Goal: Transaction & Acquisition: Subscribe to service/newsletter

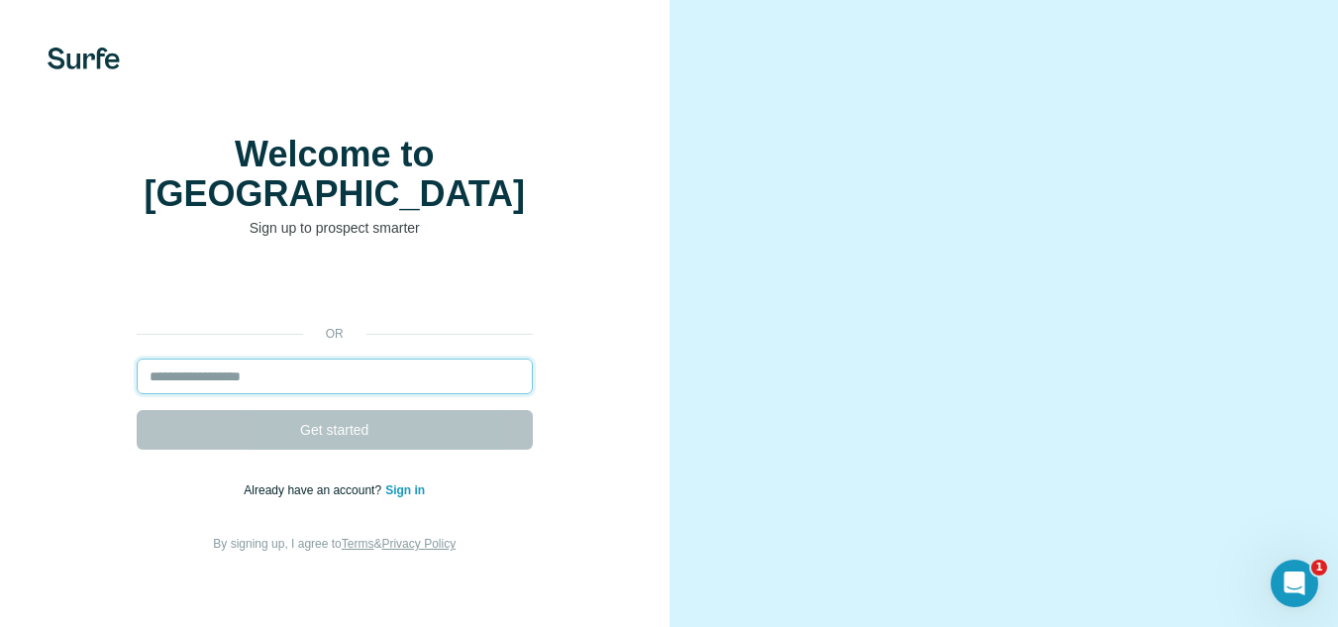
click at [283, 375] on input "email" at bounding box center [335, 377] width 396 height 36
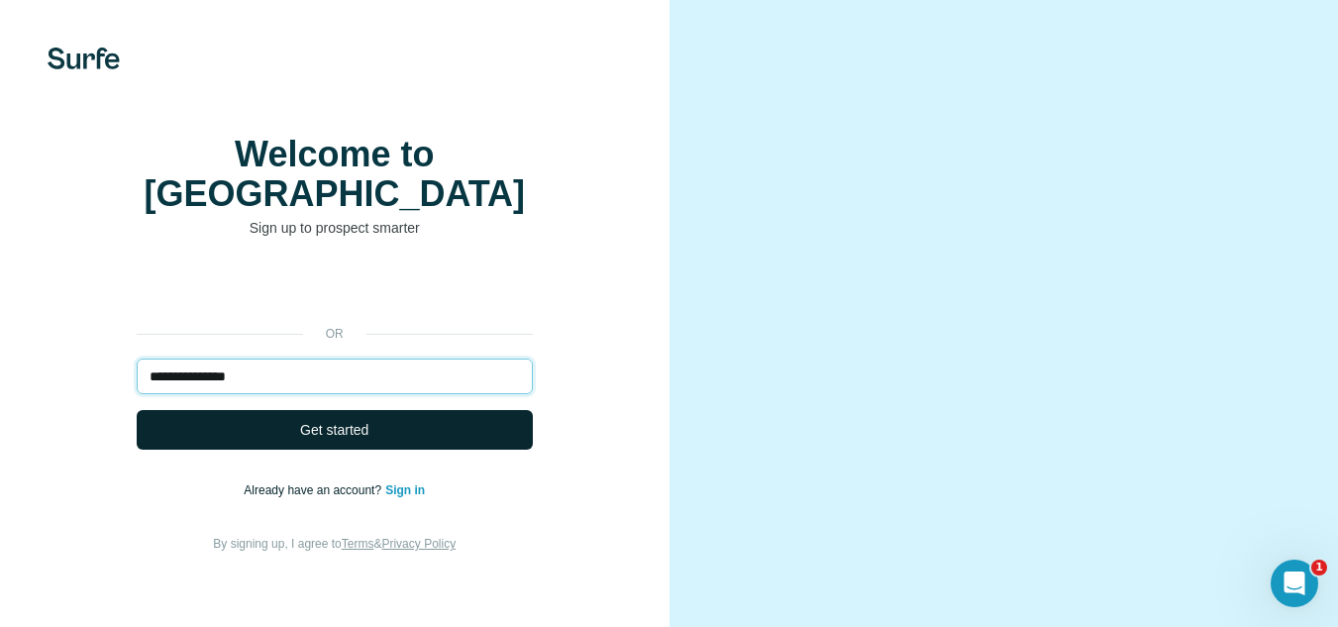
type input "**********"
click at [300, 420] on span "Get started" at bounding box center [334, 430] width 68 height 20
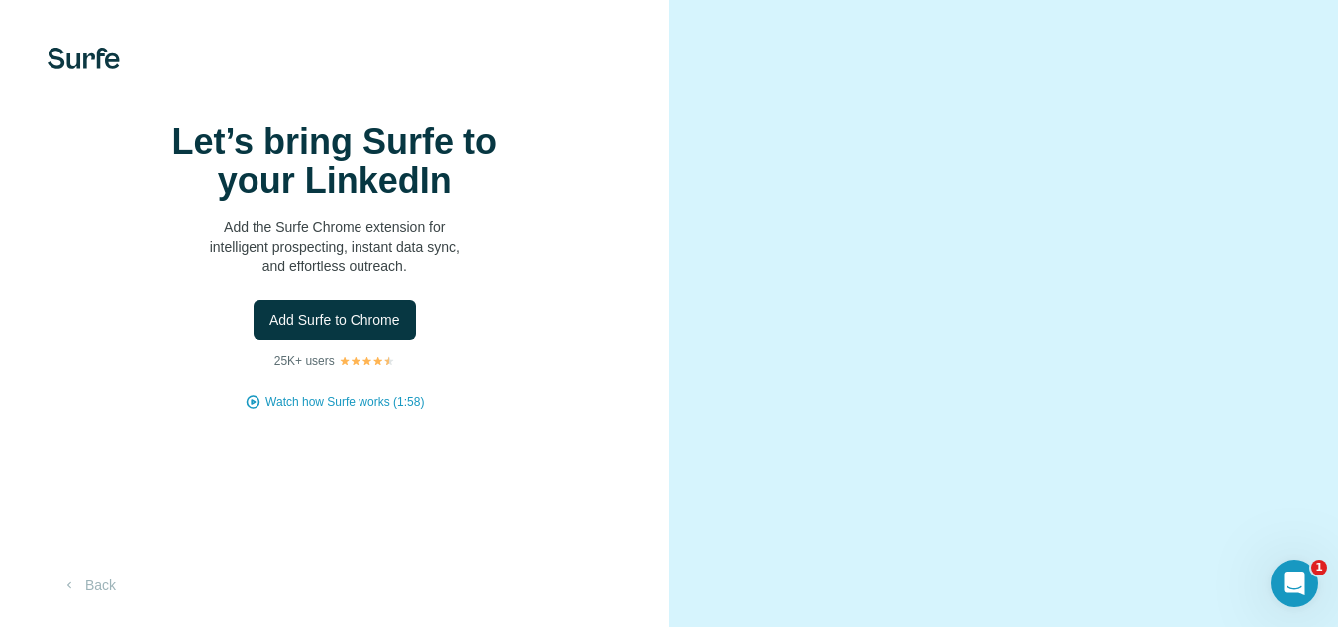
scroll to position [93, 0]
click at [80, 586] on button "Back" at bounding box center [89, 586] width 82 height 36
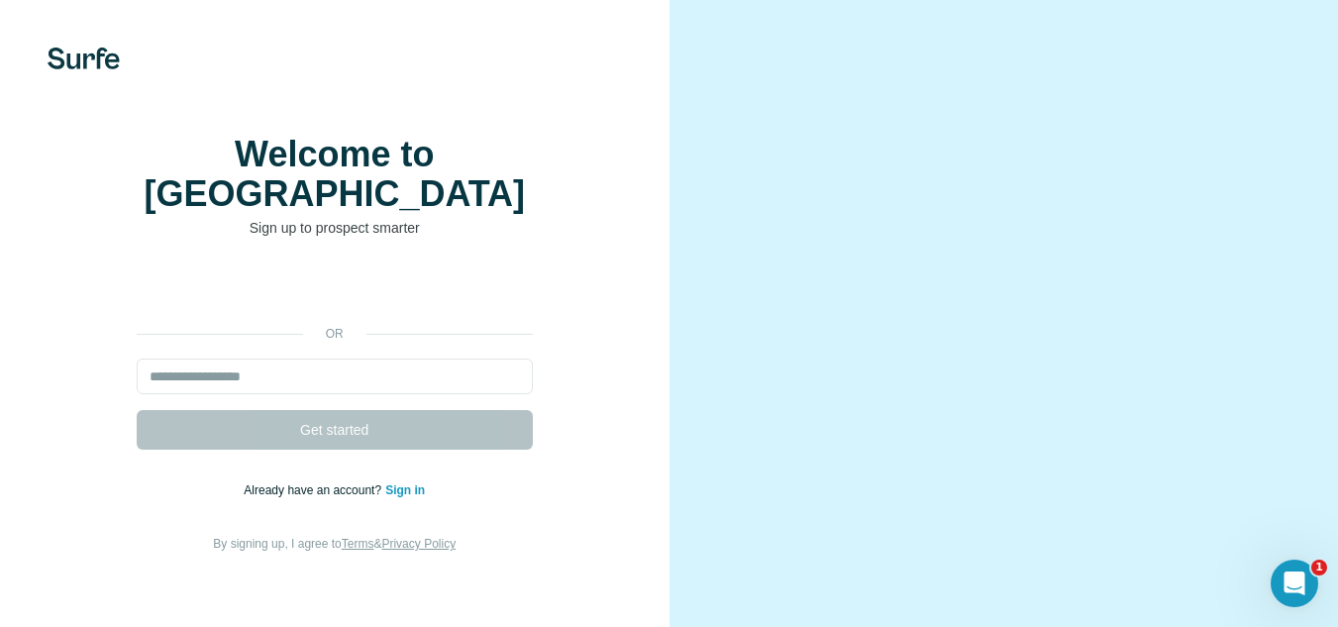
click at [96, 65] on img at bounding box center [84, 59] width 72 height 22
click at [351, 376] on input "email" at bounding box center [335, 377] width 396 height 36
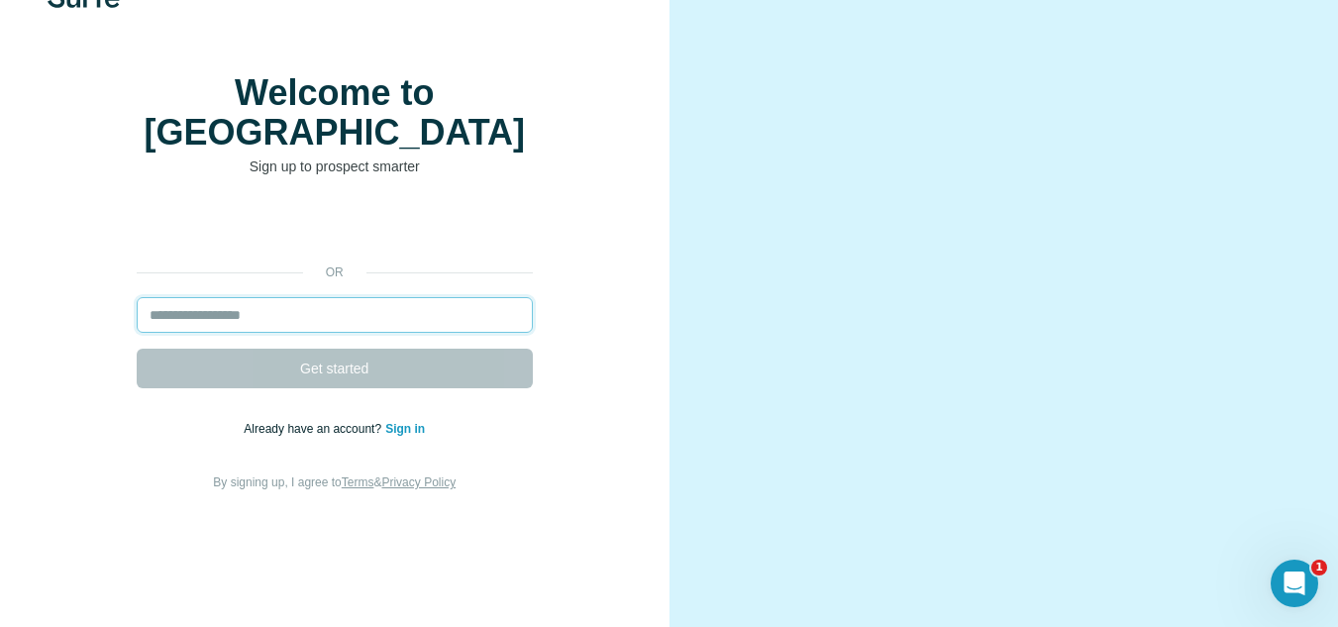
scroll to position [93, 0]
click at [410, 421] on link "Sign in" at bounding box center [405, 428] width 40 height 14
click at [629, 318] on div "or Get started Already have an account? Sign in By signing up, I agree to Terms…" at bounding box center [335, 349] width 590 height 285
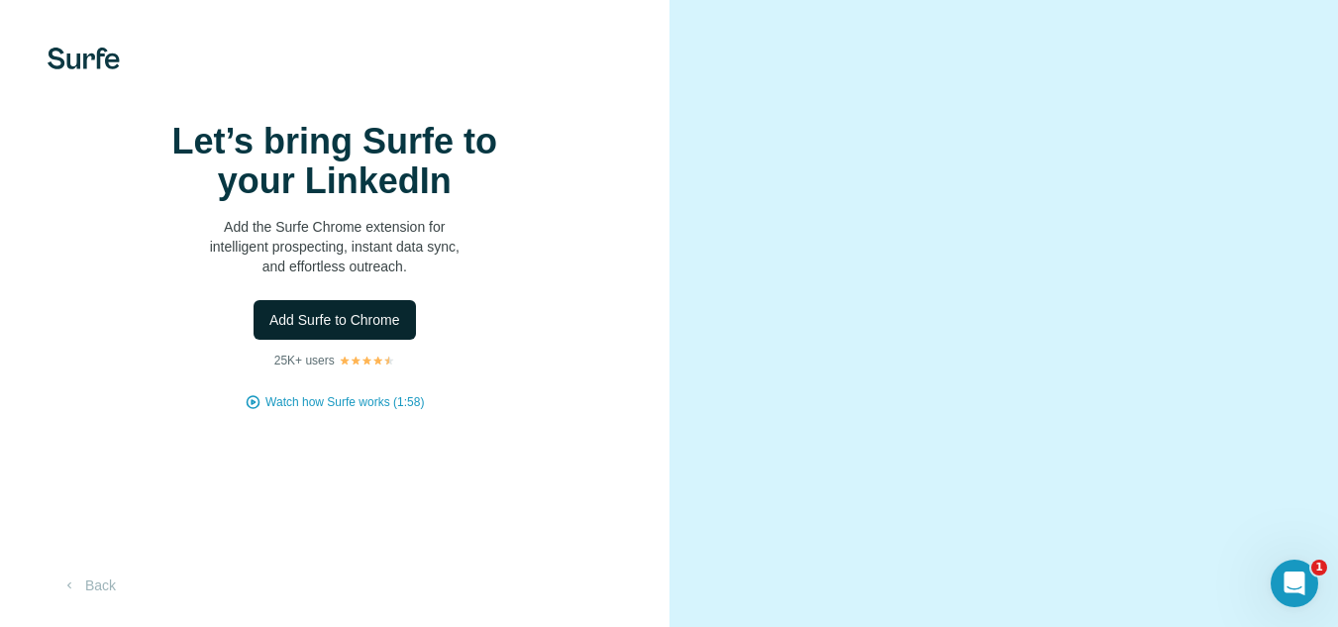
click at [332, 330] on span "Add Surfe to Chrome" at bounding box center [334, 320] width 131 height 20
